Goal: Information Seeking & Learning: Find specific fact

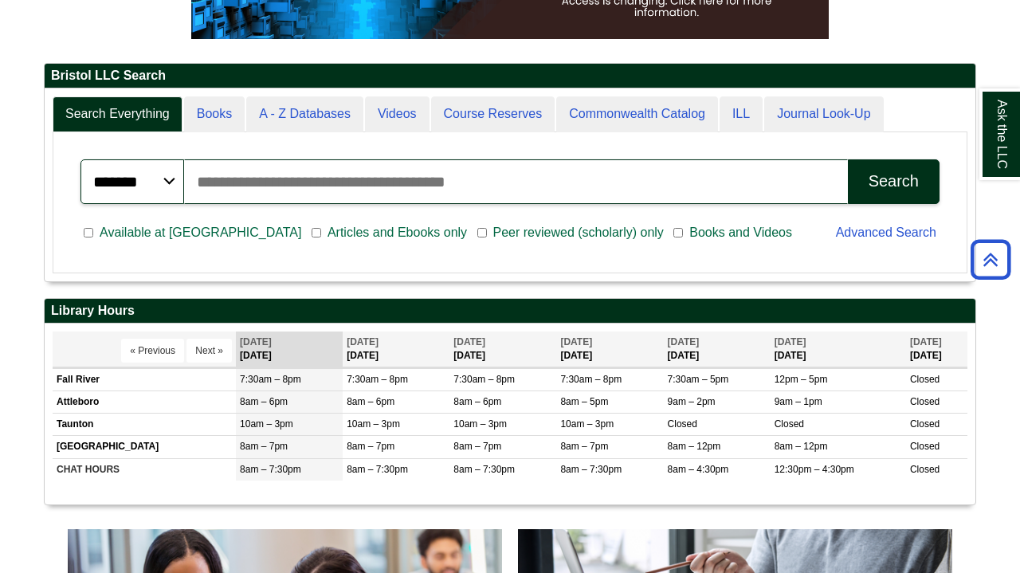
scroll to position [192, 930]
click at [472, 187] on input "Search articles, books, journals & more" at bounding box center [516, 181] width 664 height 45
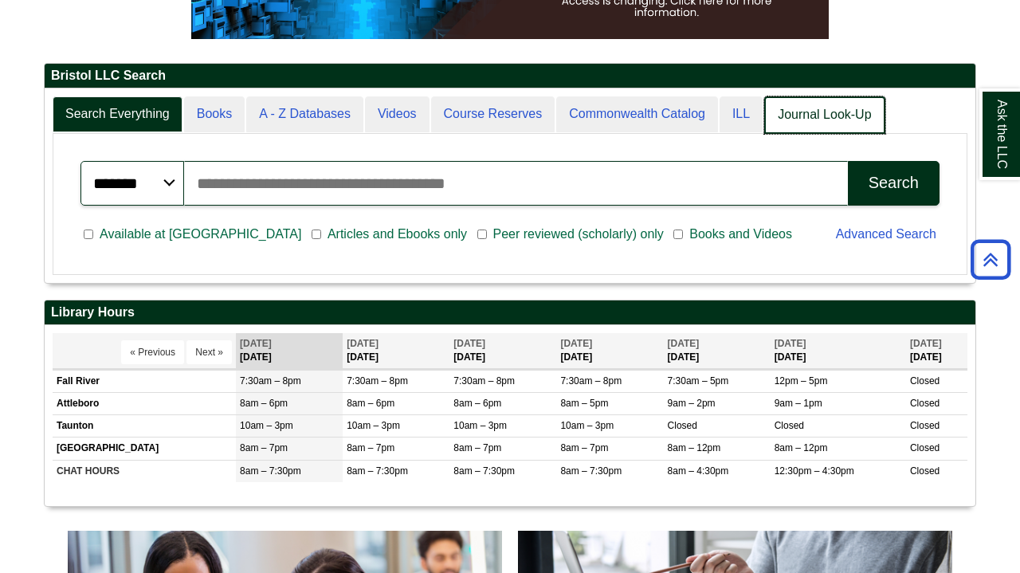
scroll to position [194, 930]
type input "**********"
click at [893, 182] on button "Search" at bounding box center [894, 183] width 92 height 45
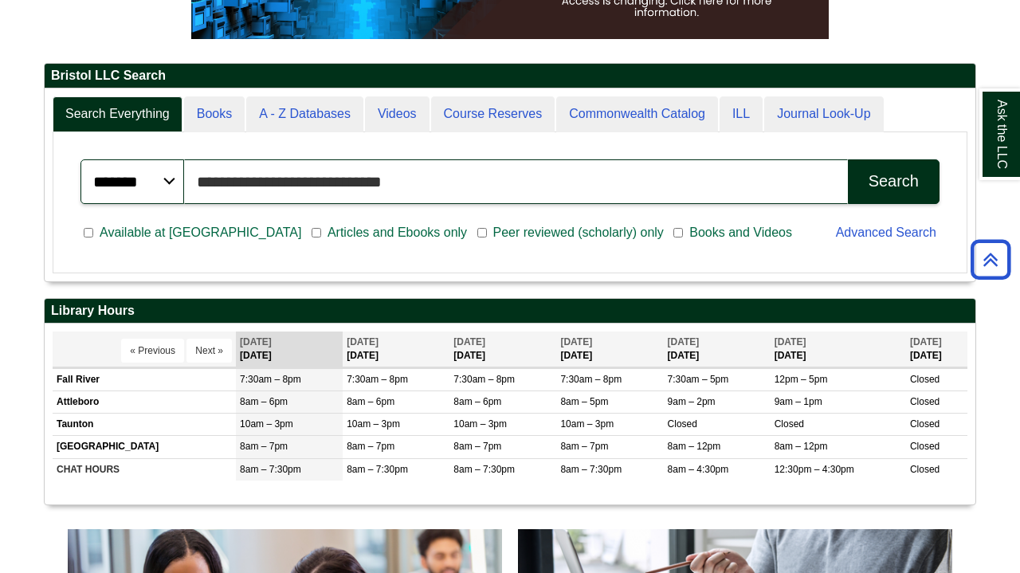
scroll to position [192, 930]
click at [910, 177] on div "Search" at bounding box center [893, 181] width 50 height 18
click at [893, 174] on div "Search" at bounding box center [893, 181] width 50 height 18
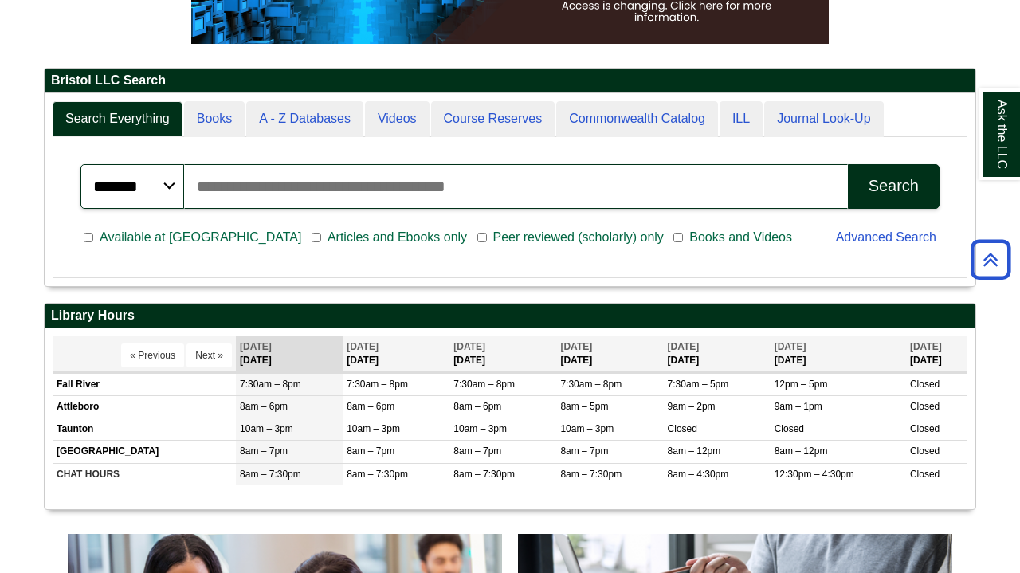
scroll to position [330, 0]
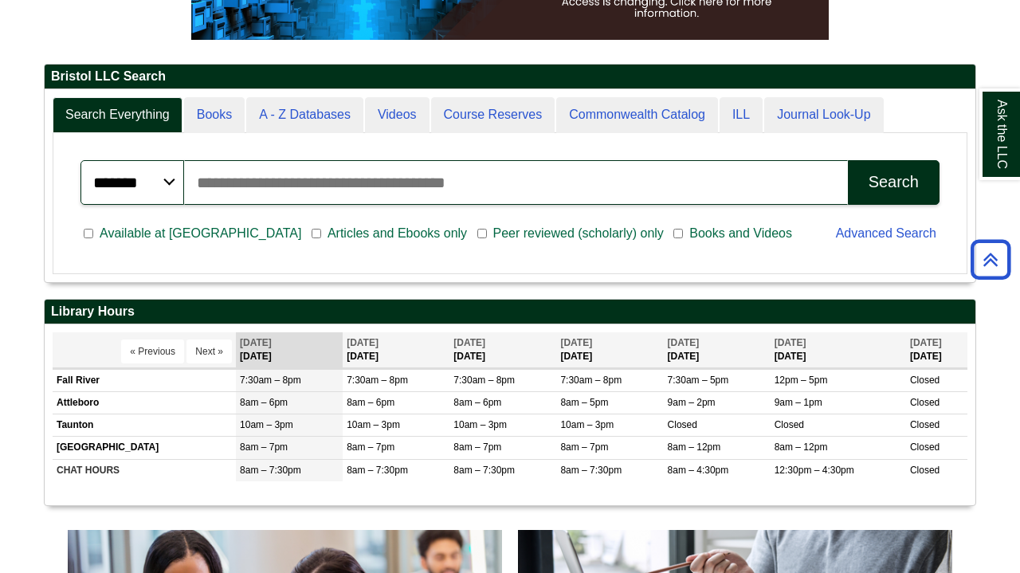
click at [581, 189] on input "Search articles, books, journals & more" at bounding box center [516, 182] width 664 height 45
click at [893, 182] on button "Search" at bounding box center [894, 182] width 92 height 45
type input "*"
